Goal: Task Accomplishment & Management: Use online tool/utility

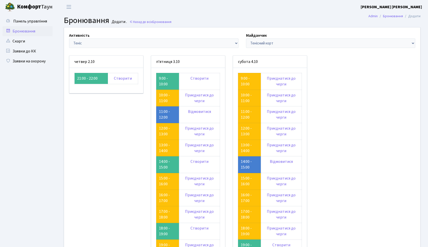
click at [200, 111] on link "Відмовитися" at bounding box center [199, 112] width 23 height 6
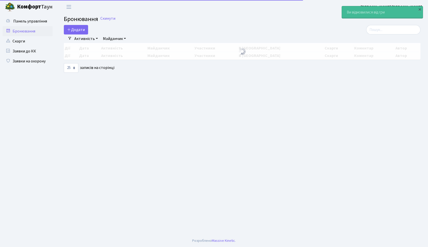
select select "25"
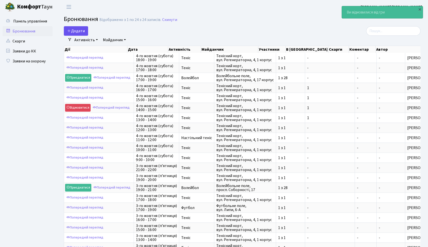
drag, startPoint x: 0, startPoint y: 0, endPoint x: 82, endPoint y: 32, distance: 87.5
click at [82, 32] on button "Додати" at bounding box center [76, 31] width 24 height 10
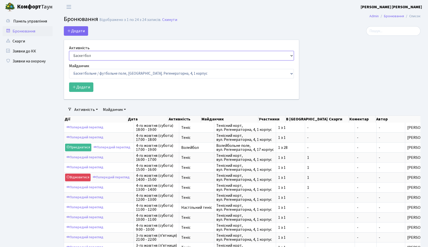
select select "1"
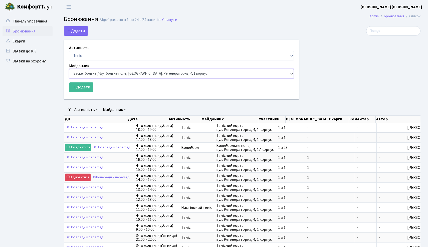
select select "1"
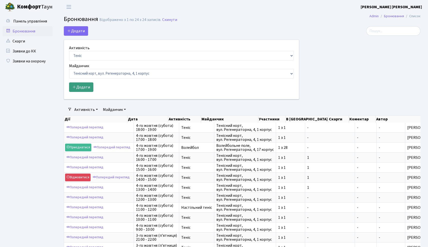
drag, startPoint x: 93, startPoint y: 54, endPoint x: 86, endPoint y: 88, distance: 35.4
click at [86, 88] on button "Додати" at bounding box center [81, 88] width 24 height 10
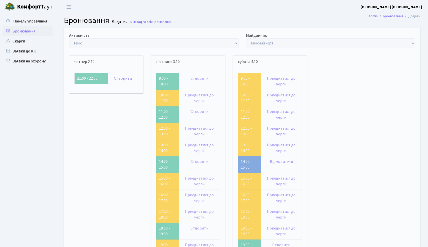
click at [197, 78] on link "Створити" at bounding box center [199, 79] width 18 height 6
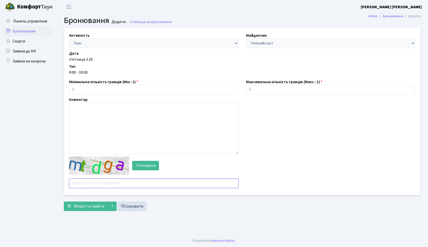
click at [117, 183] on input "text" at bounding box center [153, 184] width 169 height 10
type input "с"
type input "cnmx3"
drag, startPoint x: 0, startPoint y: 0, endPoint x: 84, endPoint y: 204, distance: 221.1
click at [84, 204] on span "Зберегти і вийти" at bounding box center [88, 207] width 31 height 6
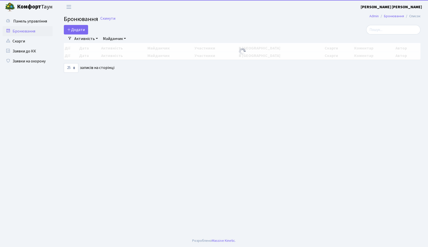
select select "25"
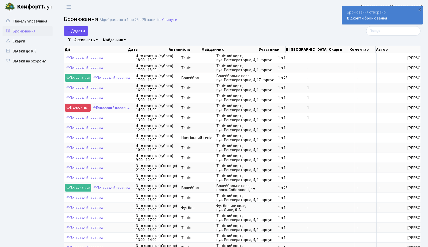
drag, startPoint x: 0, startPoint y: 0, endPoint x: 80, endPoint y: 33, distance: 86.5
click at [80, 33] on button "Додати" at bounding box center [76, 31] width 24 height 10
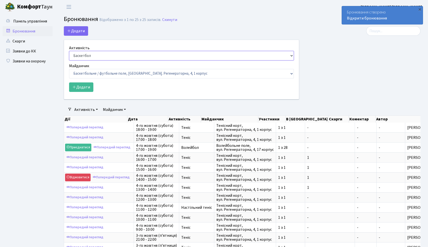
select select "1"
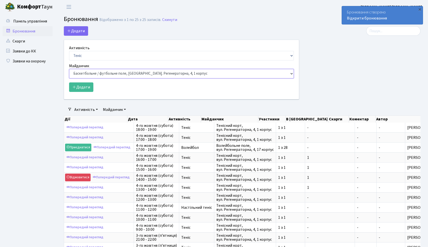
select select "1"
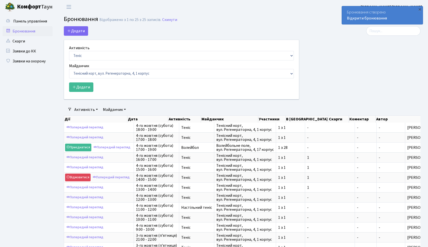
click at [85, 89] on button "Додати" at bounding box center [81, 88] width 24 height 10
